Goal: Information Seeking & Learning: Learn about a topic

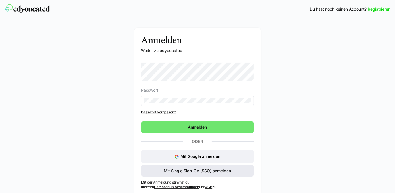
click at [195, 172] on span "Mit Single Sign-On (SSO) anmelden" at bounding box center [197, 171] width 69 height 6
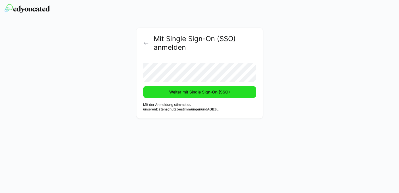
click at [202, 92] on span "Weiter mit Single Sign-On (SSO)" at bounding box center [199, 92] width 62 height 6
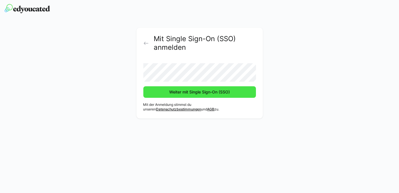
click at [186, 95] on span "Weiter mit Single Sign-On (SSO)" at bounding box center [199, 91] width 113 height 11
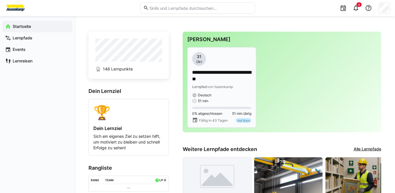
click at [214, 78] on p "**********" at bounding box center [221, 75] width 59 height 13
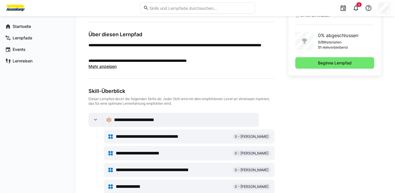
scroll to position [146, 0]
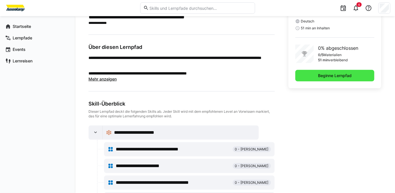
click at [333, 73] on span "Beginne Lernpfad" at bounding box center [334, 76] width 35 height 6
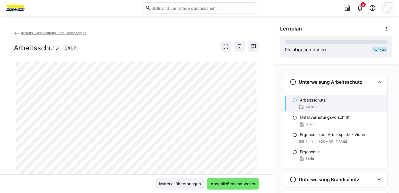
scroll to position [21, 0]
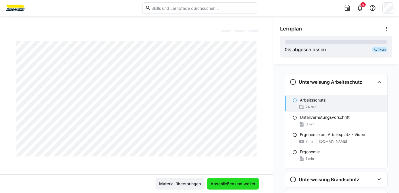
click at [230, 183] on span "Abschließen und weiter" at bounding box center [233, 184] width 47 height 6
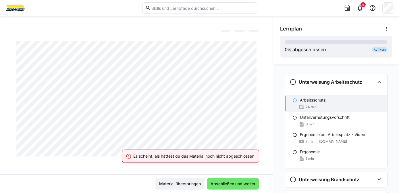
click at [208, 145] on div "Es scheint, als hättest du das Material noch nicht abgeschlossen" at bounding box center [190, 155] width 151 height 25
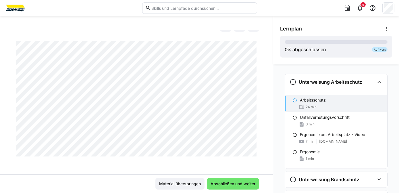
click at [137, 156] on div at bounding box center [136, 99] width 245 height 116
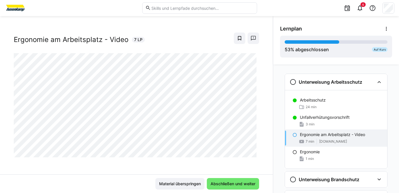
scroll to position [9, 0]
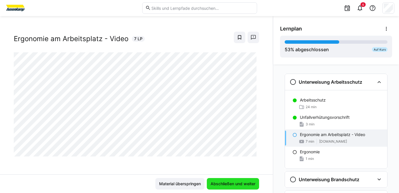
click at [236, 184] on span "Abschließen und weiter" at bounding box center [233, 184] width 47 height 6
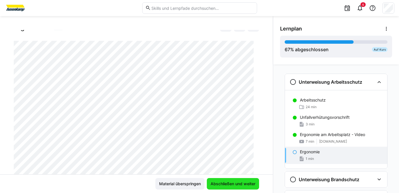
click at [229, 178] on span "Abschließen und weiter" at bounding box center [233, 183] width 52 height 11
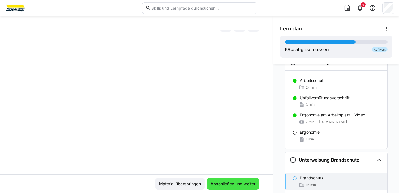
scroll to position [31, 0]
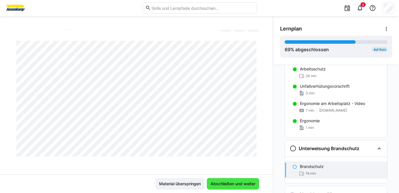
click at [232, 182] on span "Abschließen und weiter" at bounding box center [233, 184] width 47 height 6
click at [229, 180] on span "Abschließen und weiter" at bounding box center [233, 183] width 52 height 11
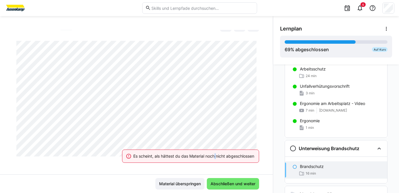
click at [212, 148] on div "Es scheint, als hättest du das Material noch nicht abgeschlossen" at bounding box center [190, 155] width 151 height 25
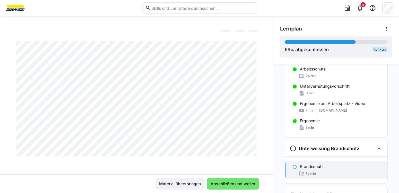
click at [128, 159] on div "Arbeits- Gesundheits- und Brandschutz Brandschutz 16 LP" at bounding box center [136, 102] width 273 height 144
click at [224, 186] on span "Abschließen und weiter" at bounding box center [233, 184] width 47 height 6
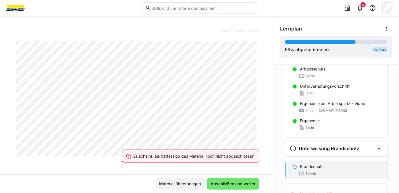
click at [209, 147] on div "Es scheint, als hättest du das Material noch nicht abgeschlossen" at bounding box center [190, 155] width 151 height 25
click at [209, 145] on div "Es scheint, als hättest du das Material noch nicht abgeschlossen" at bounding box center [190, 155] width 151 height 25
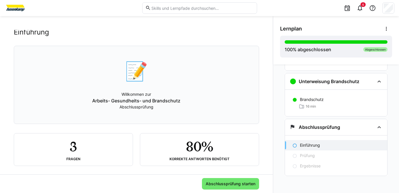
scroll to position [20, 0]
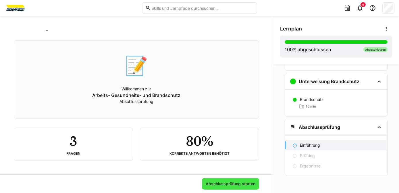
click at [223, 186] on span "Abschlussprüfung starten" at bounding box center [230, 184] width 51 height 6
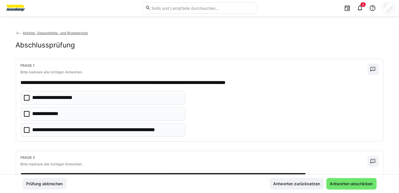
click at [24, 113] on icon at bounding box center [27, 114] width 6 height 6
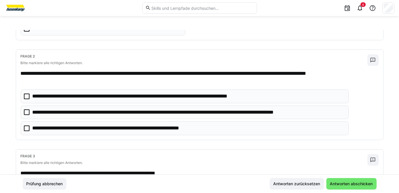
scroll to position [104, 0]
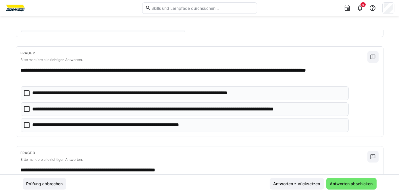
click at [24, 107] on icon at bounding box center [27, 109] width 6 height 6
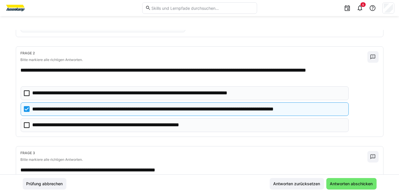
click at [24, 123] on icon at bounding box center [27, 125] width 6 height 6
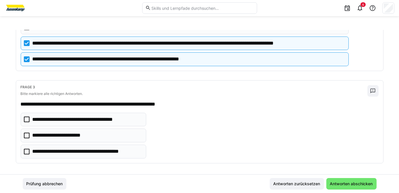
scroll to position [170, 0]
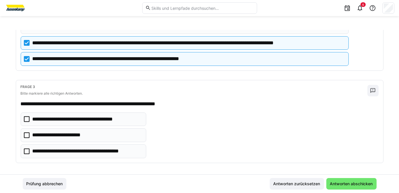
click at [25, 151] on icon at bounding box center [27, 151] width 6 height 6
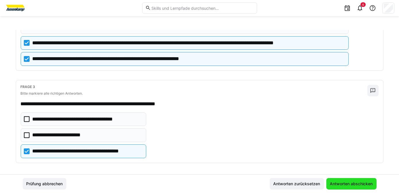
click at [349, 184] on span "Antworten abschicken" at bounding box center [351, 184] width 45 height 6
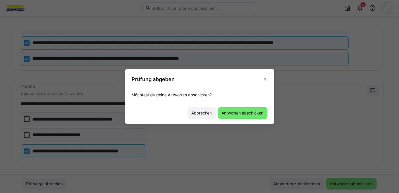
click at [243, 111] on span "Antworten abschicken" at bounding box center [243, 113] width 44 height 6
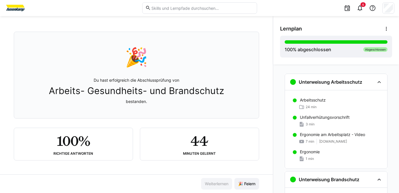
scroll to position [28, 0]
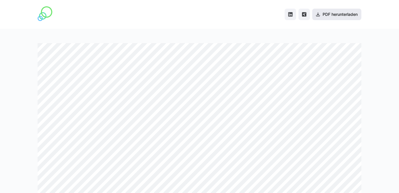
click at [345, 17] on span "PDF herunterladen" at bounding box center [336, 14] width 49 height 11
